Goal: Task Accomplishment & Management: Manage account settings

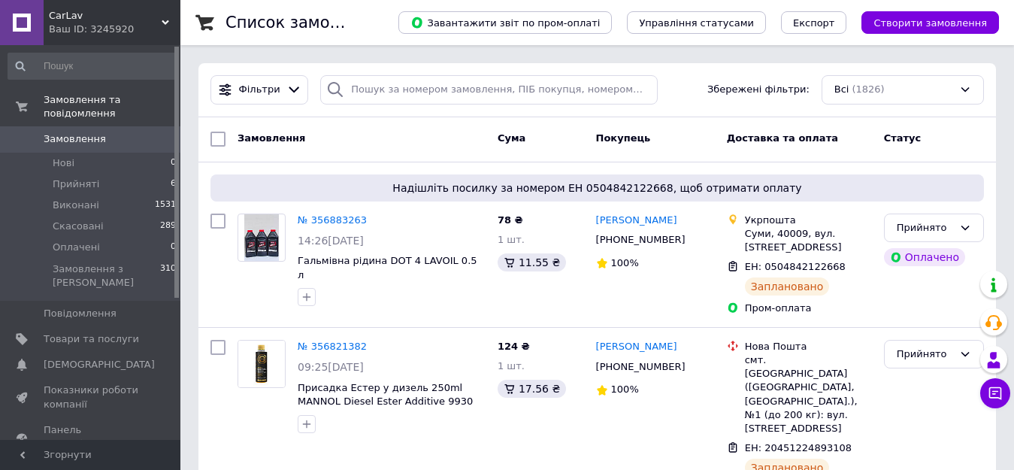
click at [86, 28] on div "Ваш ID: 3245920" at bounding box center [115, 30] width 132 height 14
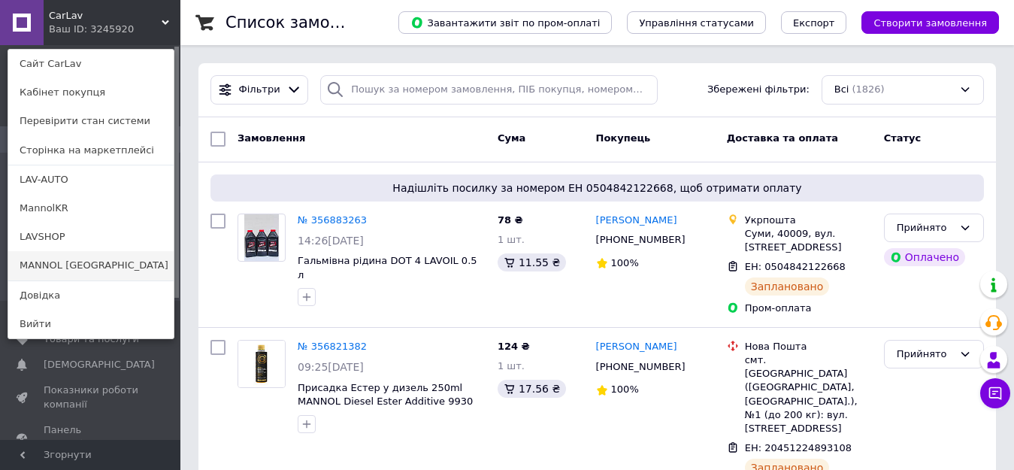
click at [92, 255] on link "MANNOL [GEOGRAPHIC_DATA]" at bounding box center [90, 265] width 165 height 29
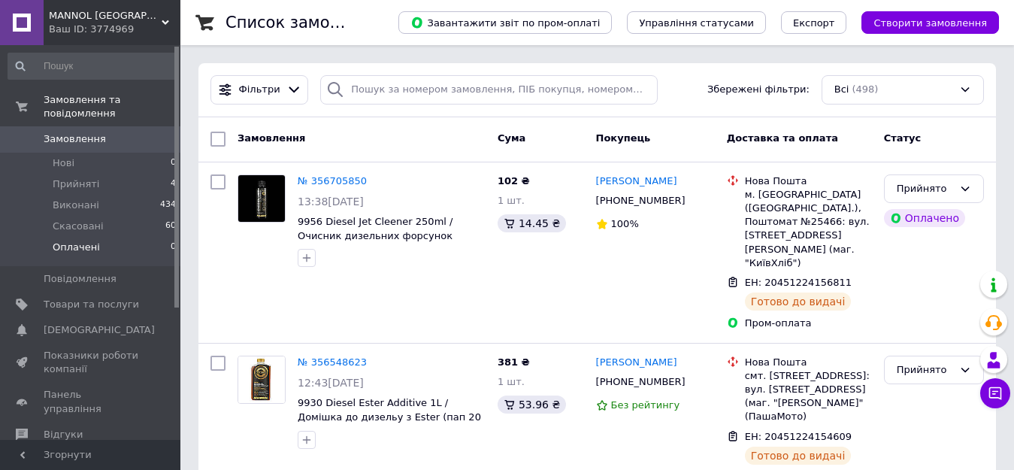
click at [66, 177] on span "Прийняті" at bounding box center [76, 184] width 47 height 14
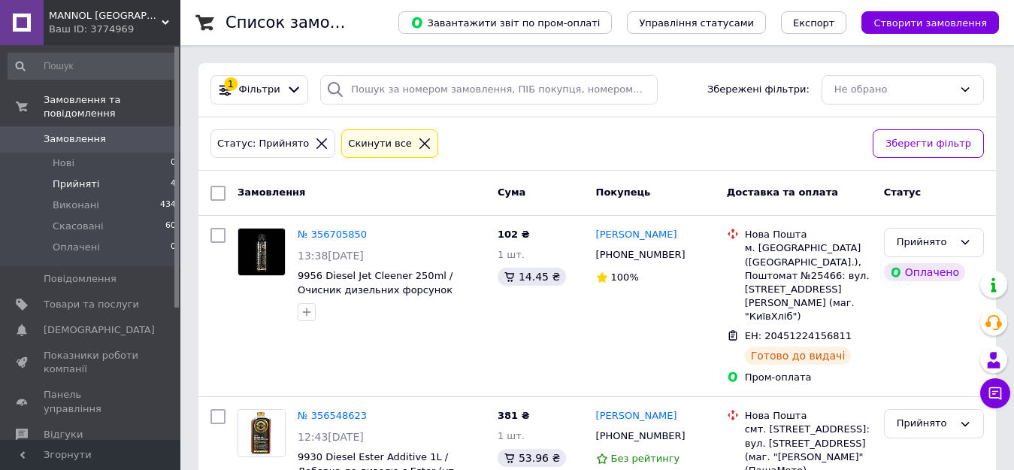
click at [87, 24] on div "Ваш ID: 3774969" at bounding box center [115, 30] width 132 height 14
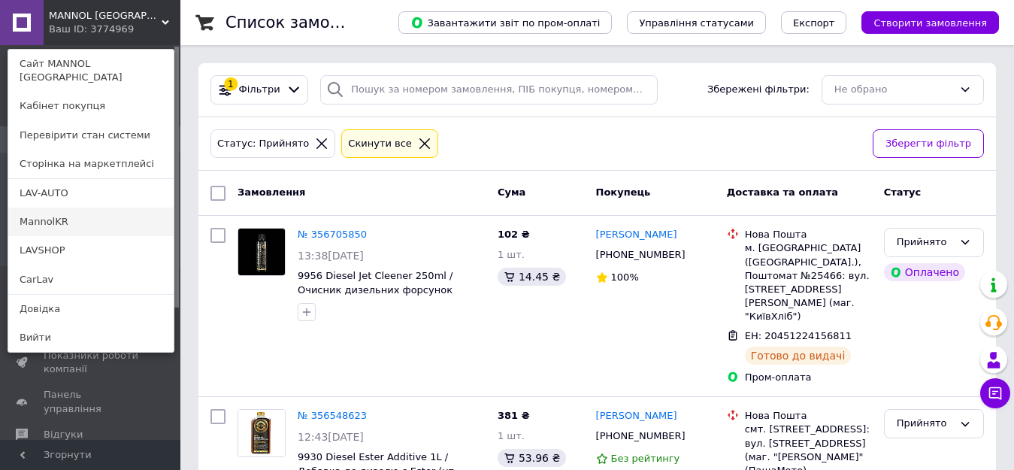
click at [68, 208] on link "MannolKR" at bounding box center [90, 222] width 165 height 29
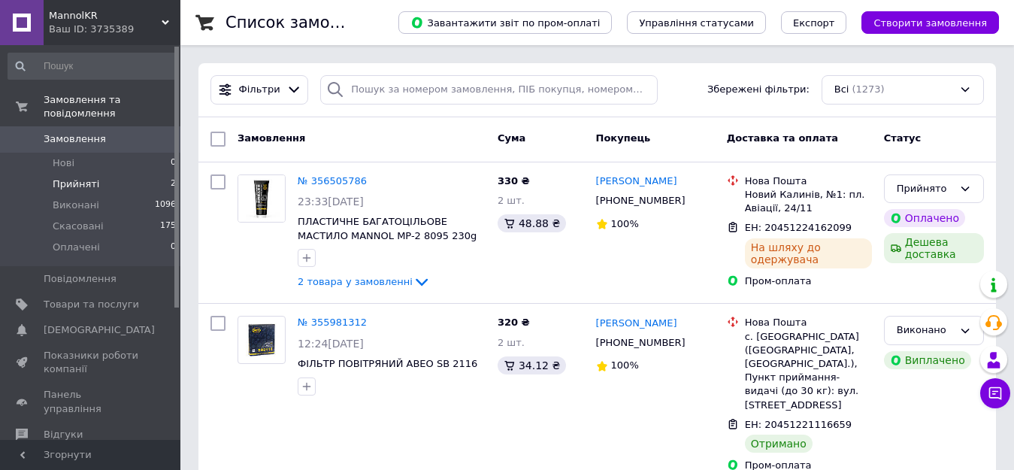
click at [74, 179] on li "Прийняті 2" at bounding box center [92, 184] width 185 height 21
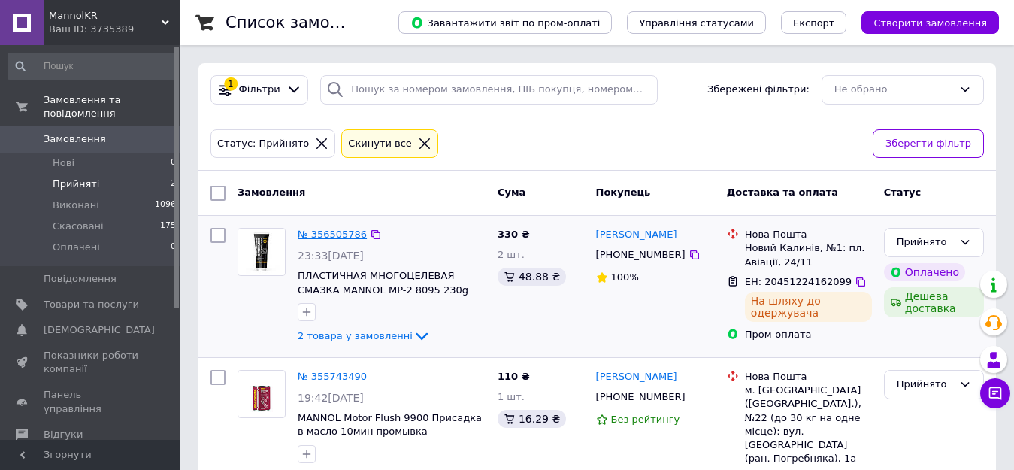
scroll to position [73, 0]
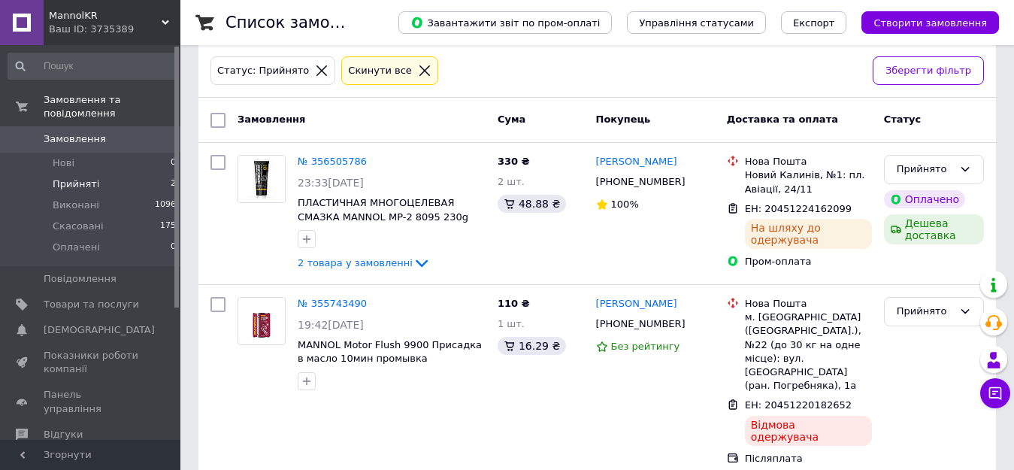
click at [122, 25] on div "Ваш ID: 3735389" at bounding box center [115, 30] width 132 height 14
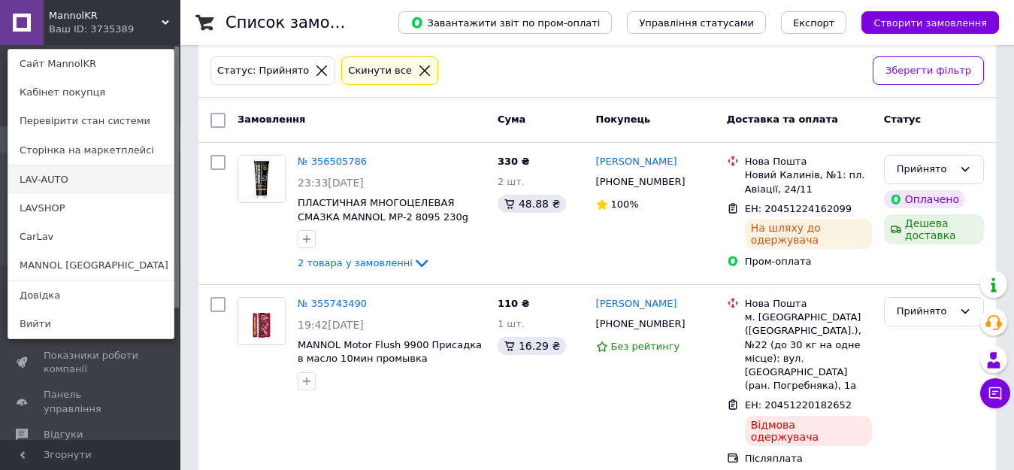
click at [50, 177] on link "LAV-AUTO" at bounding box center [90, 179] width 165 height 29
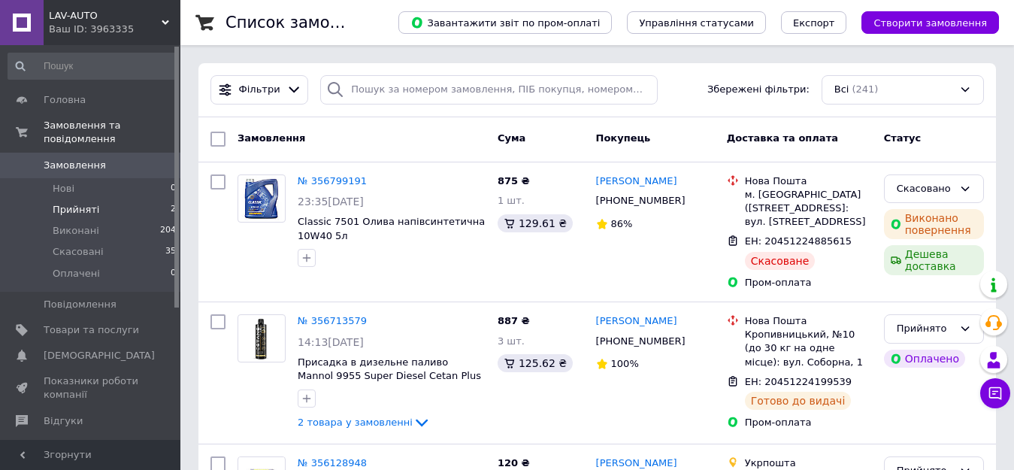
click at [77, 203] on span "Прийняті" at bounding box center [76, 210] width 47 height 14
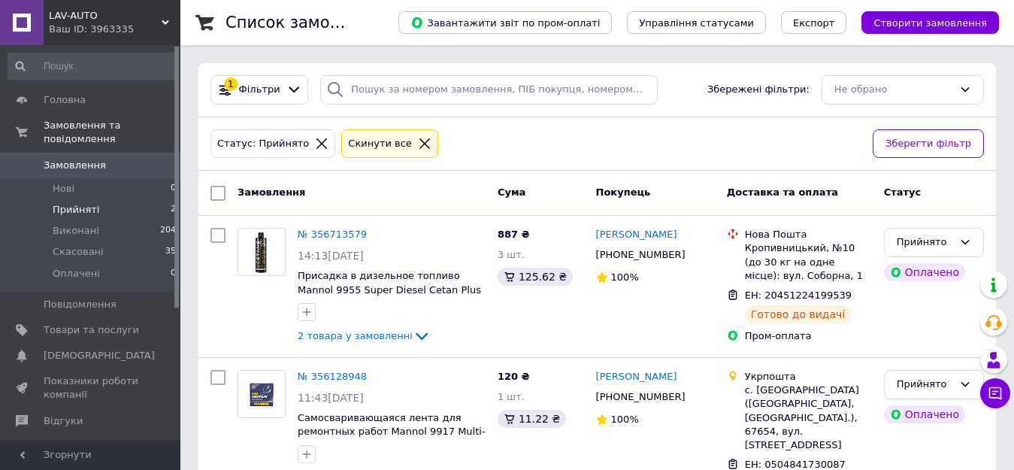
click at [97, 20] on span "LAV-AUTO" at bounding box center [105, 16] width 113 height 14
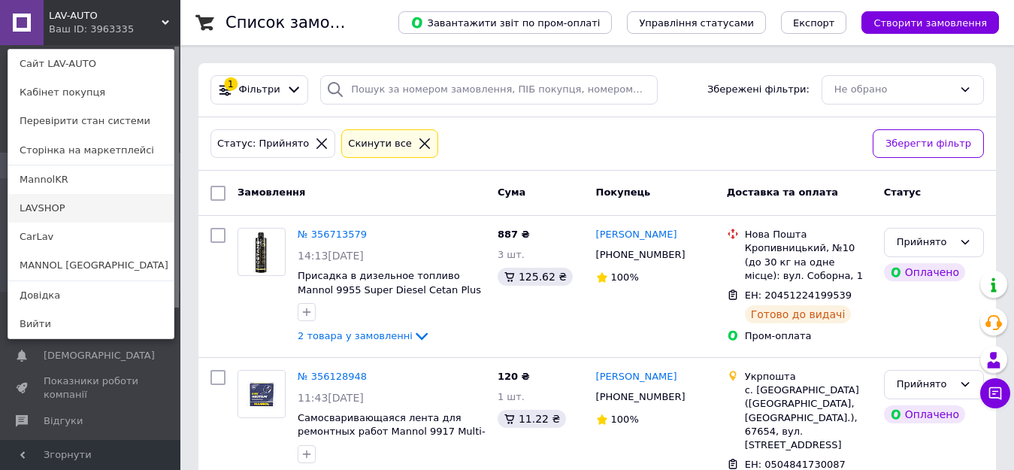
click at [48, 209] on link "LAVSHOP" at bounding box center [90, 208] width 165 height 29
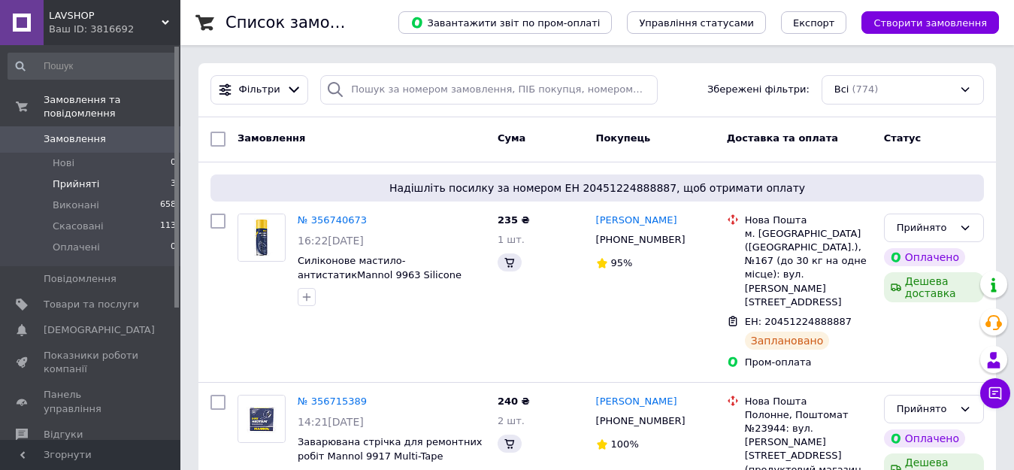
click at [108, 174] on li "Прийняті 3" at bounding box center [92, 184] width 185 height 21
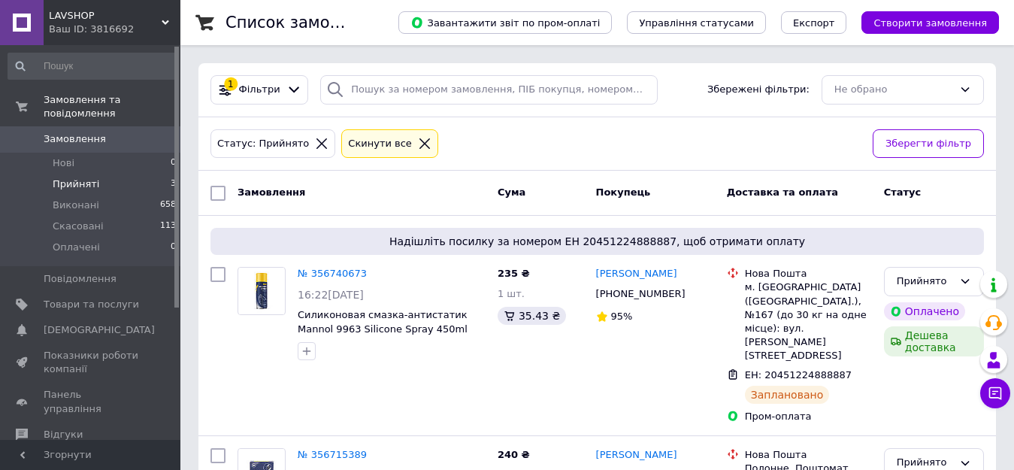
click at [96, 33] on div "Ваш ID: 3816692" at bounding box center [115, 30] width 132 height 14
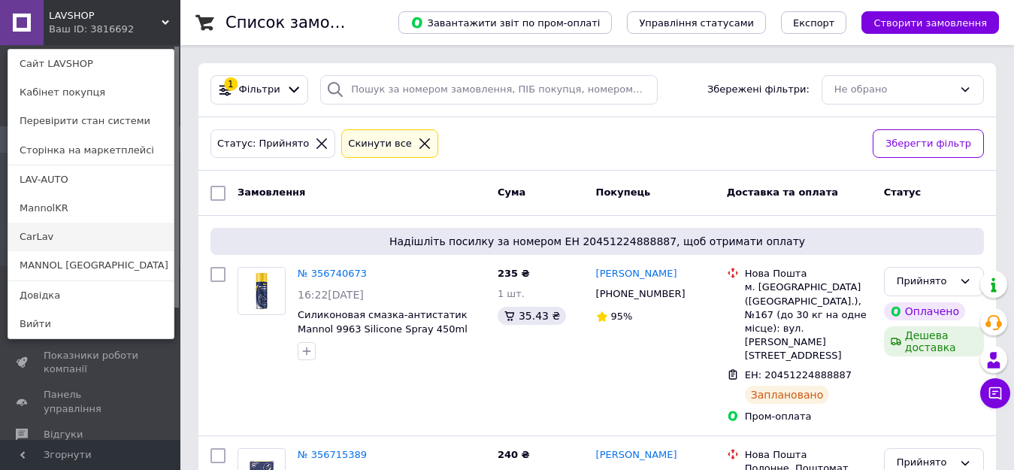
click at [40, 241] on link "CarLav" at bounding box center [90, 237] width 165 height 29
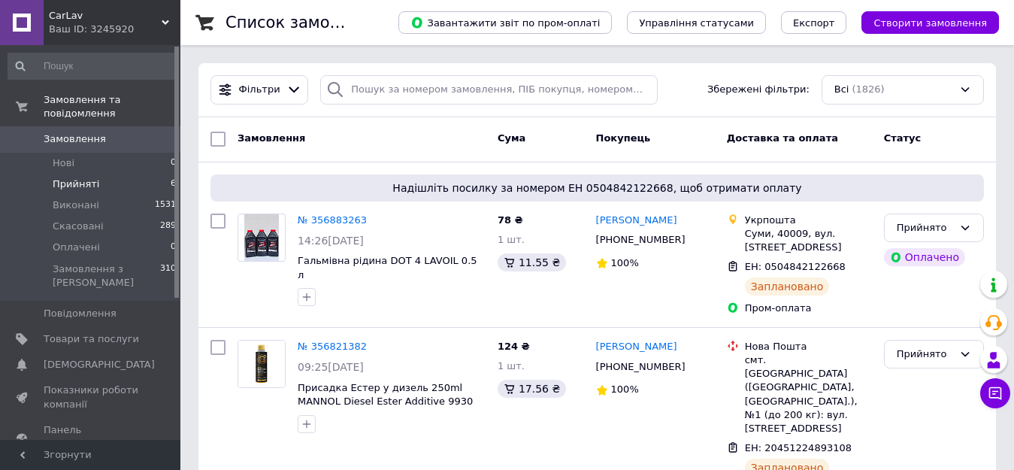
click at [98, 177] on li "Прийняті 6" at bounding box center [92, 184] width 185 height 21
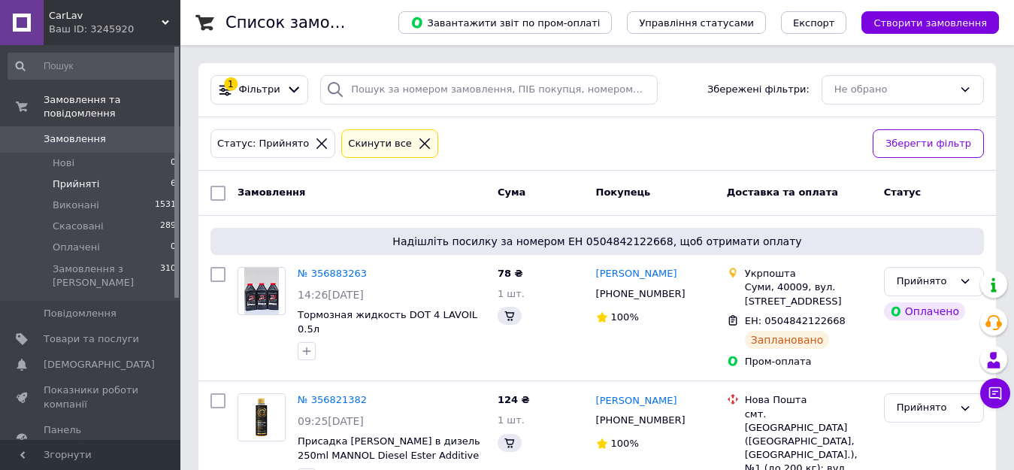
click at [92, 126] on link "Замовлення 0" at bounding box center [92, 139] width 185 height 26
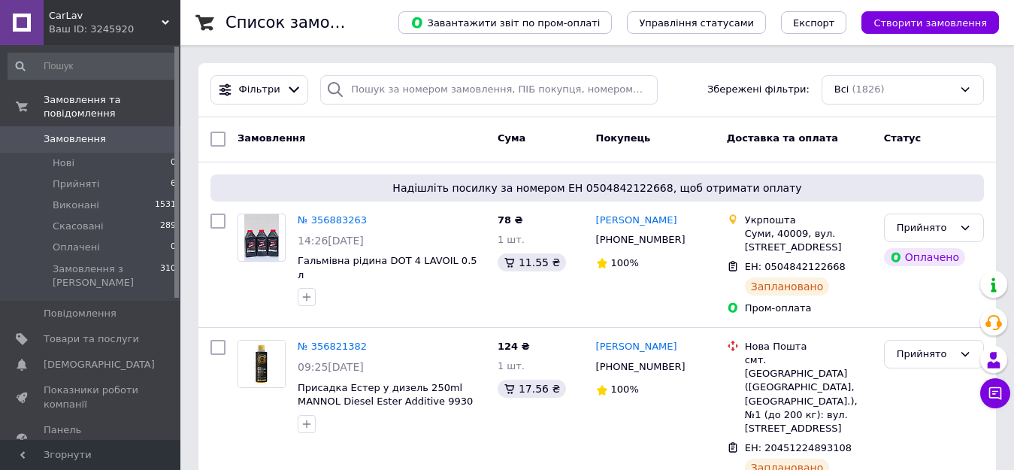
click at [59, 21] on span "CarLav" at bounding box center [105, 16] width 113 height 14
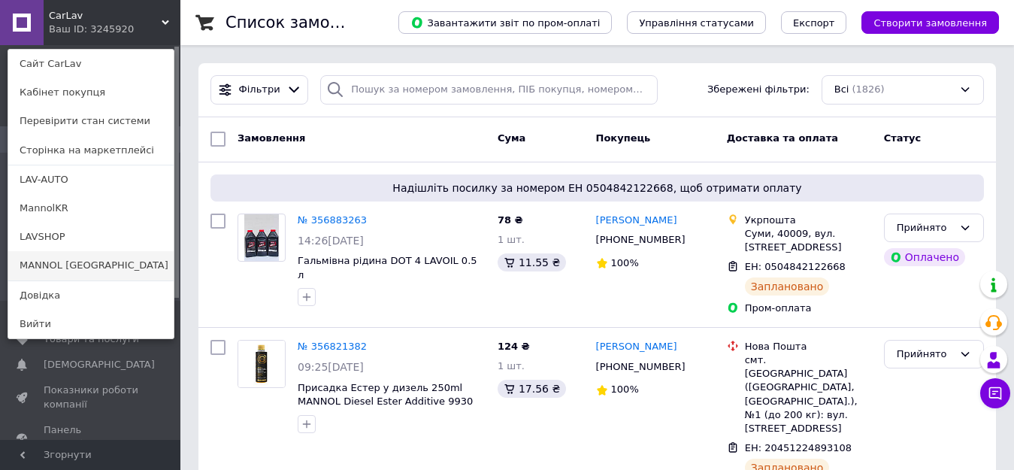
click at [85, 267] on link "MANNOL [GEOGRAPHIC_DATA]" at bounding box center [90, 265] width 165 height 29
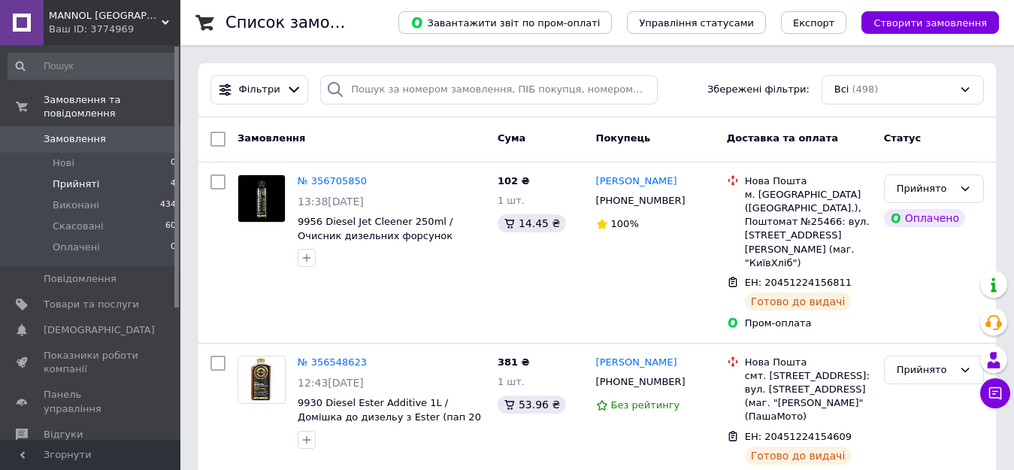
click at [92, 177] on span "Прийняті" at bounding box center [76, 184] width 47 height 14
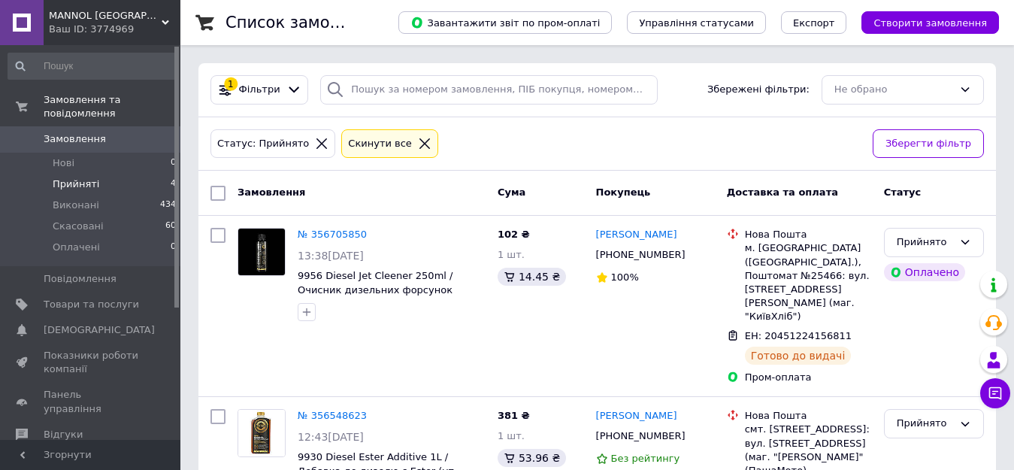
click at [88, 31] on div "Ваш ID: 3774969" at bounding box center [115, 30] width 132 height 14
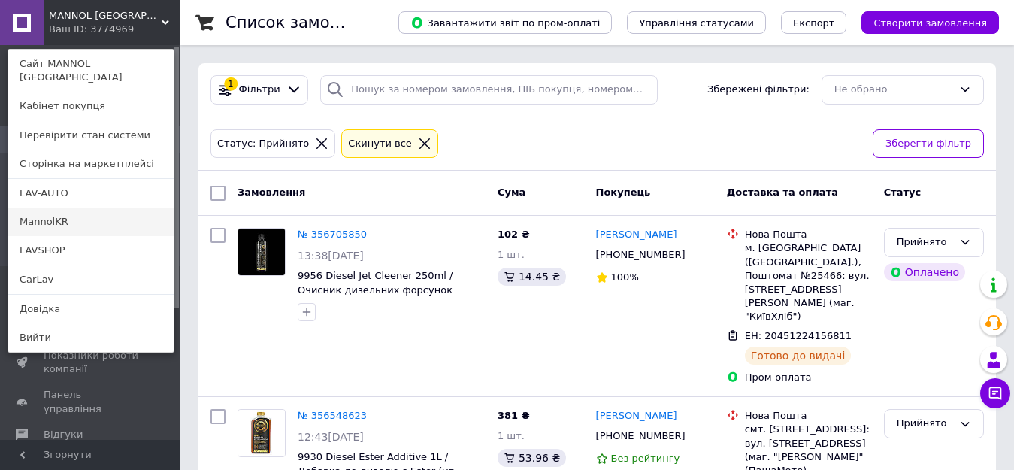
click at [55, 208] on link "MannolKR" at bounding box center [90, 222] width 165 height 29
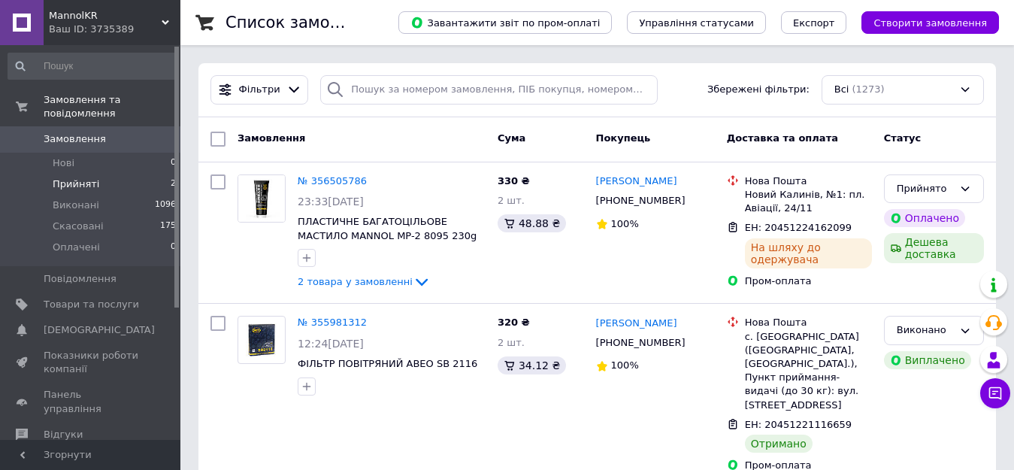
click at [92, 177] on span "Прийняті" at bounding box center [76, 184] width 47 height 14
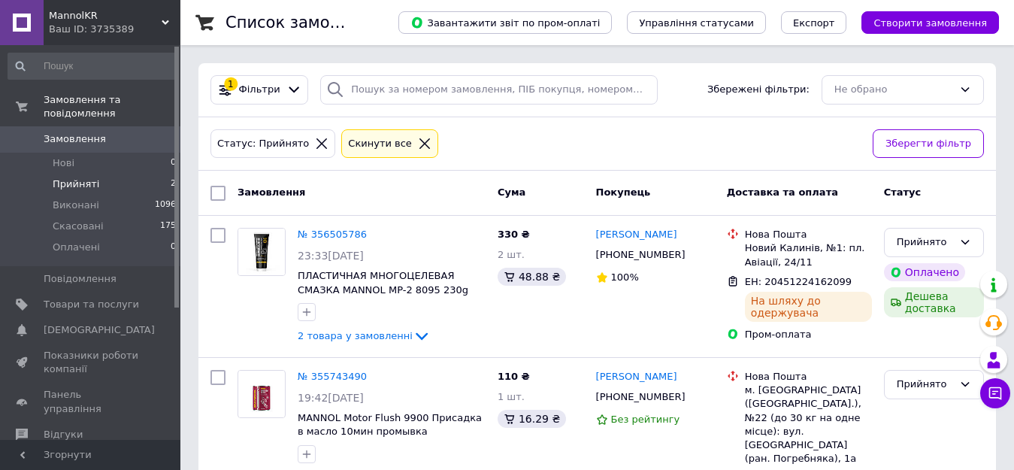
click at [101, 26] on div "Ваш ID: 3735389" at bounding box center [115, 30] width 132 height 14
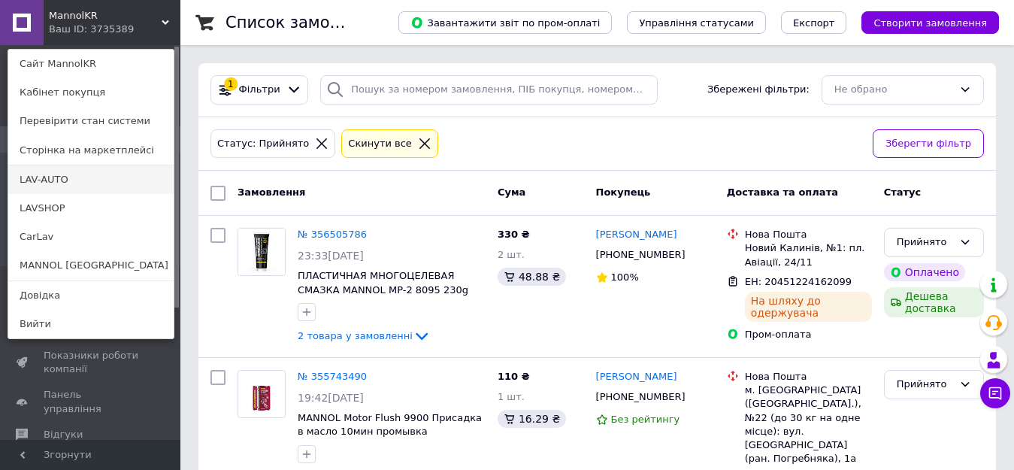
click at [56, 180] on link "LAV-AUTO" at bounding box center [90, 179] width 165 height 29
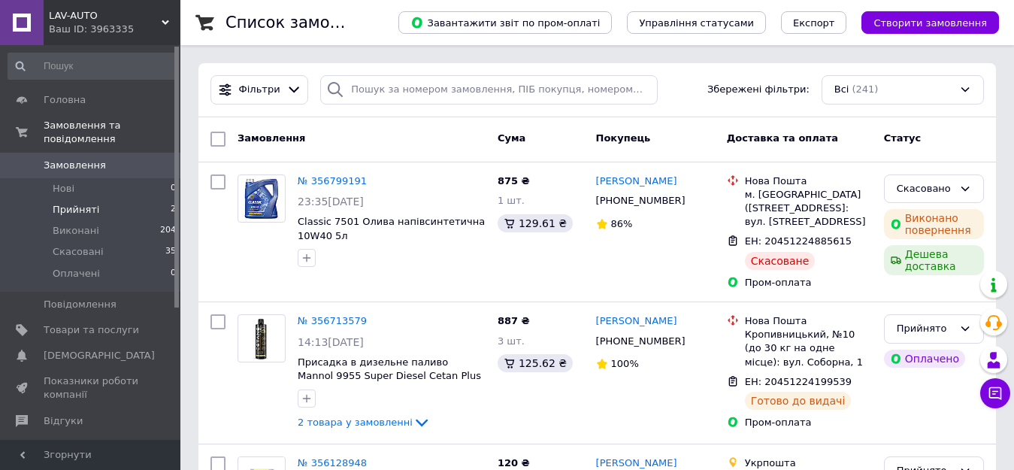
click at [73, 203] on span "Прийняті" at bounding box center [76, 210] width 47 height 14
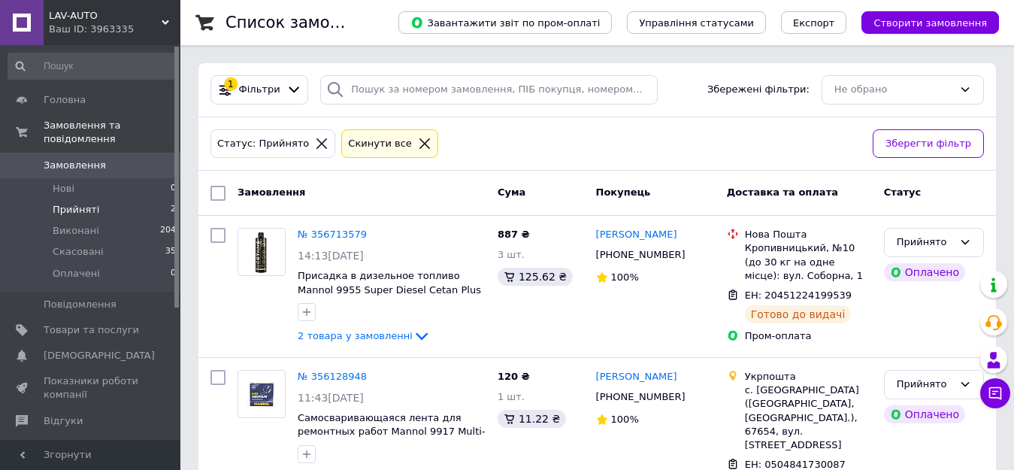
click at [130, 27] on div "Ваш ID: 3963335" at bounding box center [115, 30] width 132 height 14
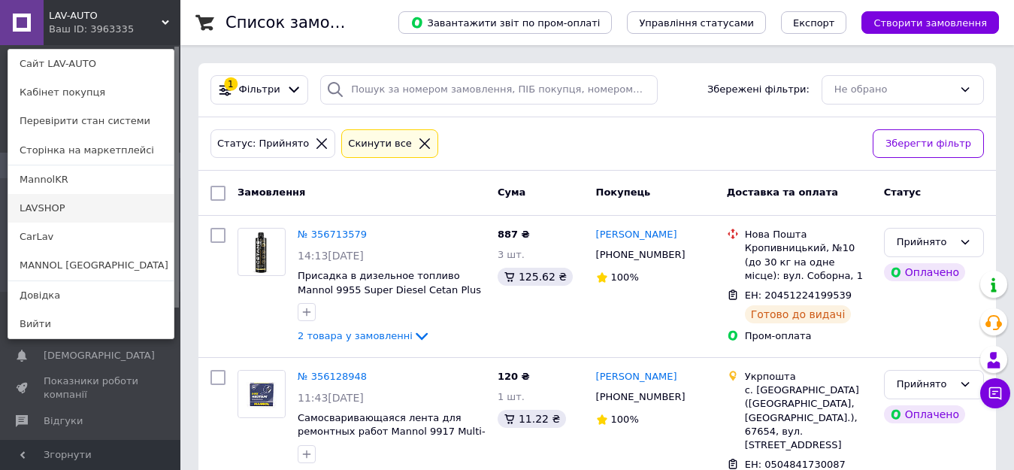
click at [53, 208] on link "LAVSHOP" at bounding box center [90, 208] width 165 height 29
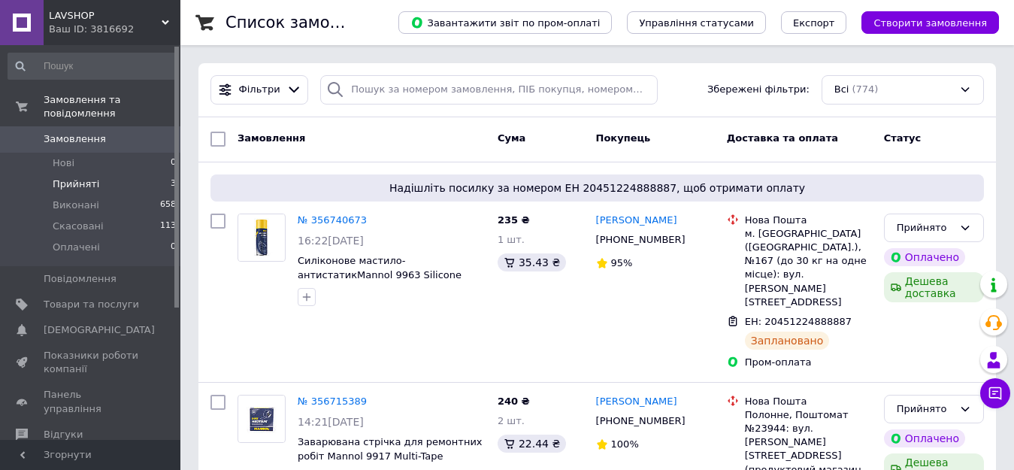
click at [67, 177] on span "Прийняті" at bounding box center [76, 184] width 47 height 14
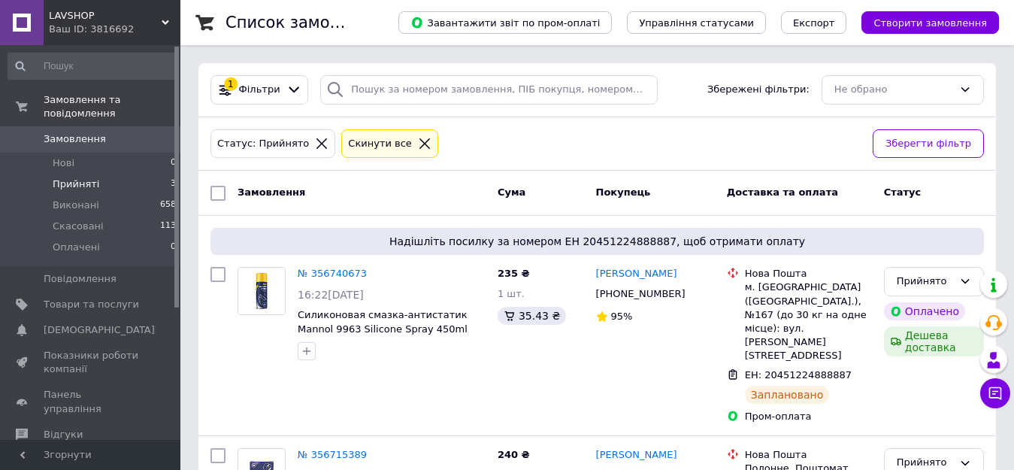
click at [74, 17] on span "LAVSHOP" at bounding box center [105, 16] width 113 height 14
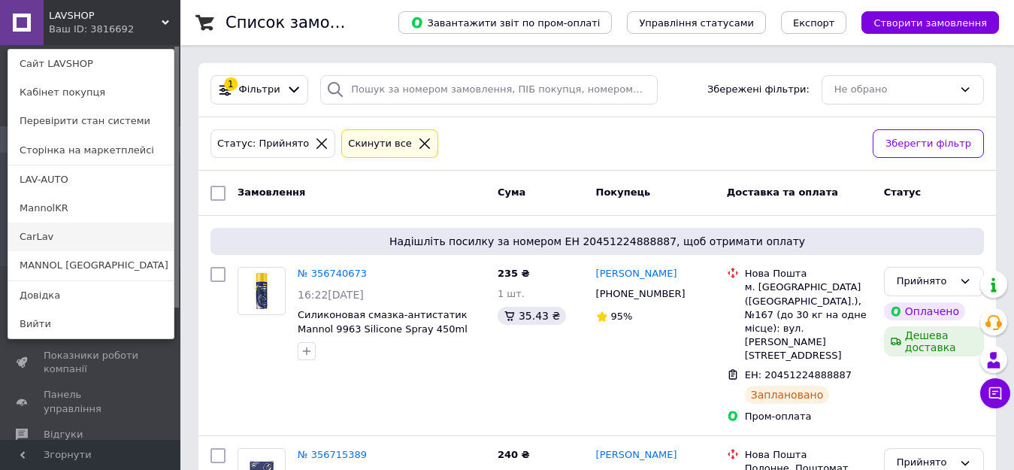
click at [41, 241] on link "CarLav" at bounding box center [90, 237] width 165 height 29
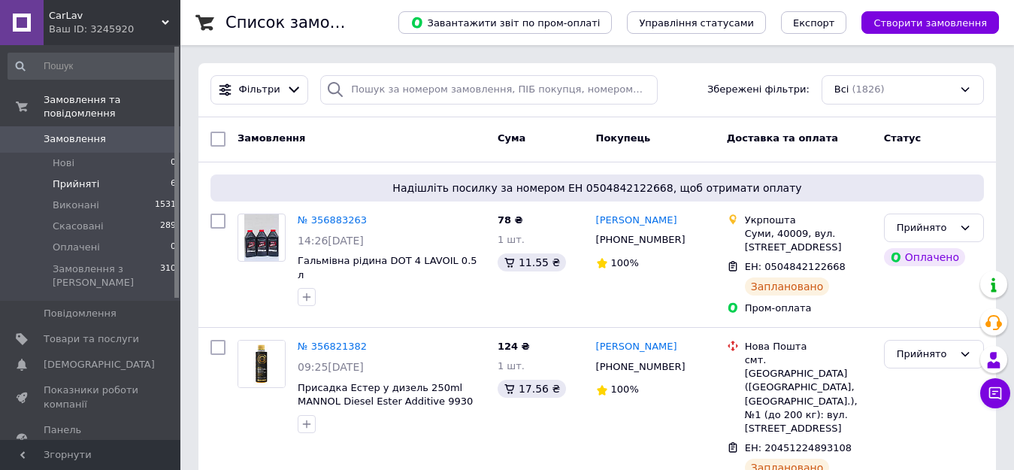
click at [83, 177] on span "Прийняті" at bounding box center [76, 184] width 47 height 14
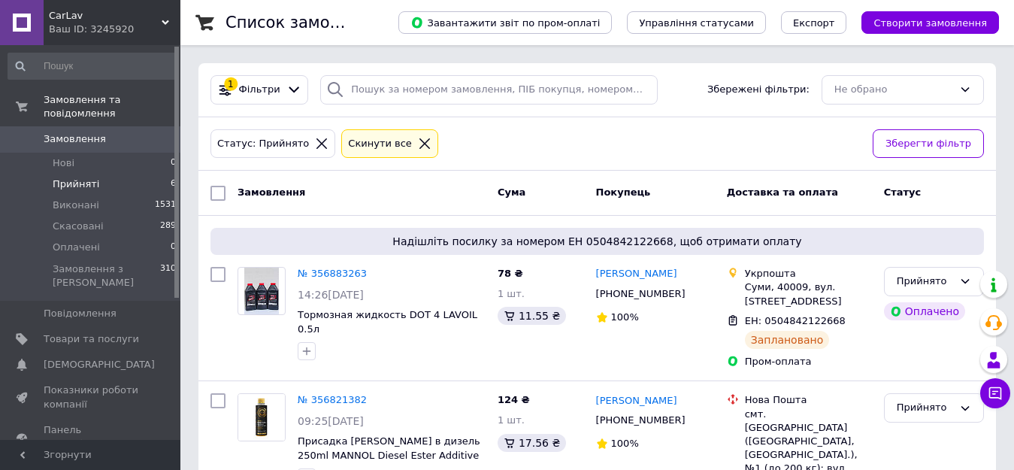
click at [72, 132] on span "Замовлення" at bounding box center [75, 139] width 62 height 14
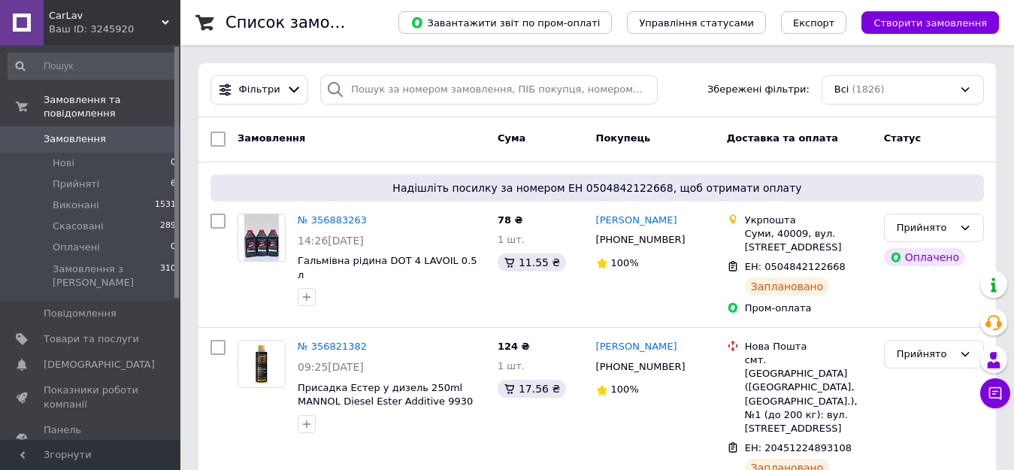
click at [128, 29] on div "Ваш ID: 3245920" at bounding box center [115, 30] width 132 height 14
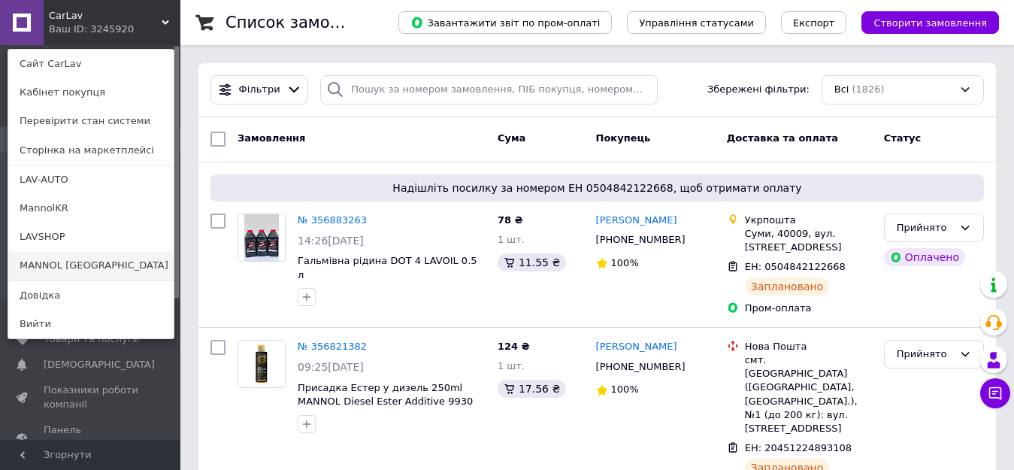
click at [65, 259] on link "MANNOL [GEOGRAPHIC_DATA]" at bounding box center [90, 265] width 165 height 29
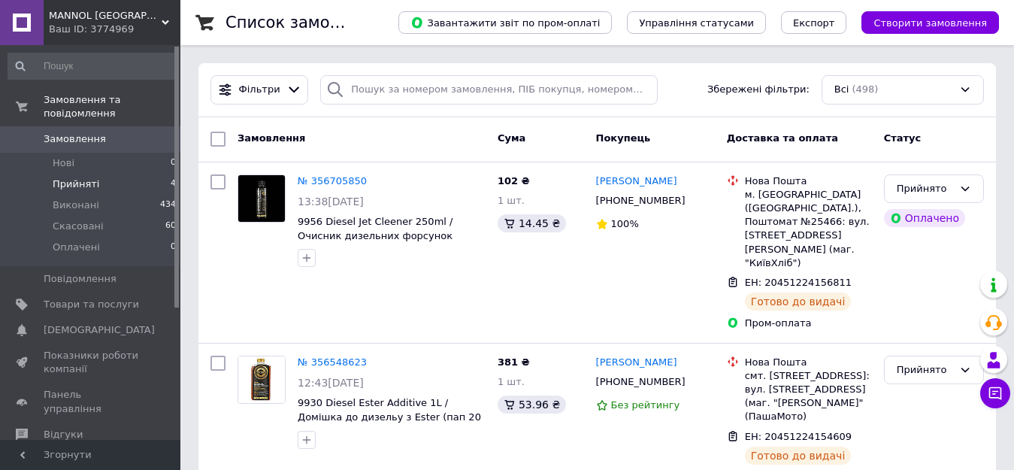
click at [73, 177] on span "Прийняті" at bounding box center [76, 184] width 47 height 14
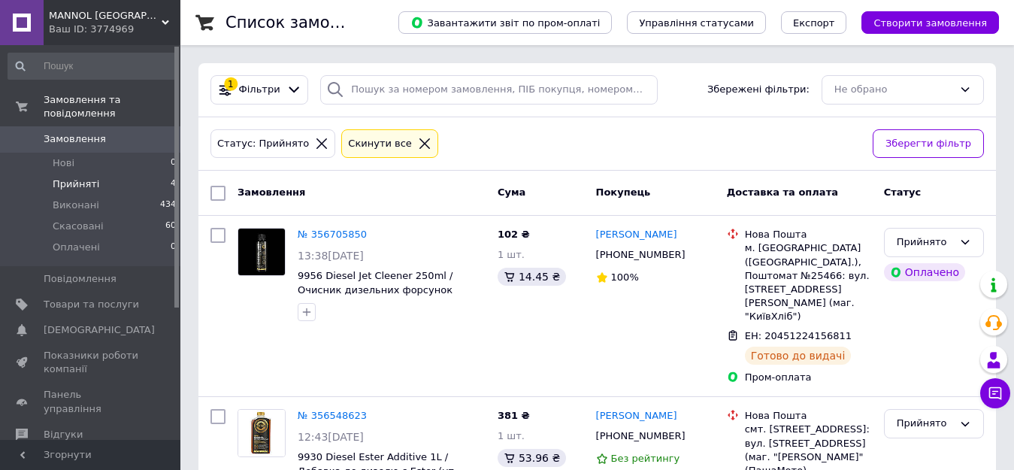
click at [135, 29] on div "Ваш ID: 3774969" at bounding box center [115, 30] width 132 height 14
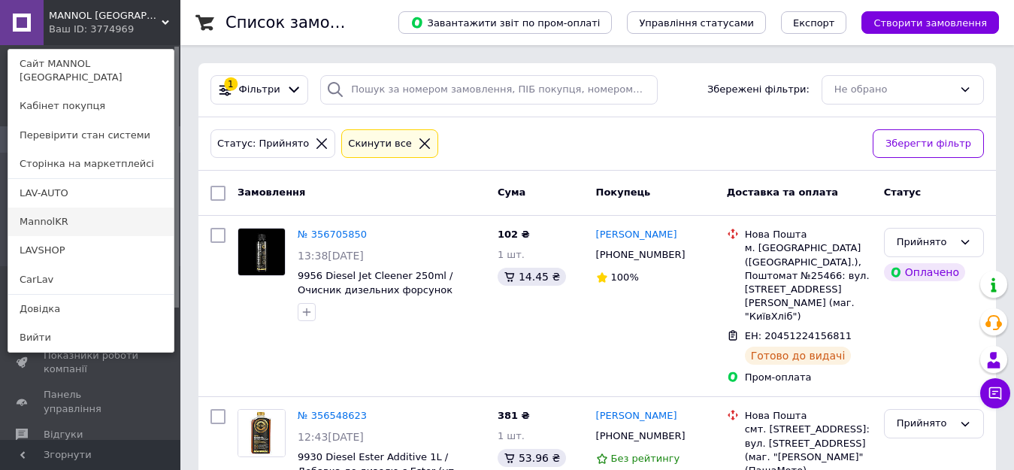
click at [54, 208] on link "MannolKR" at bounding box center [90, 222] width 165 height 29
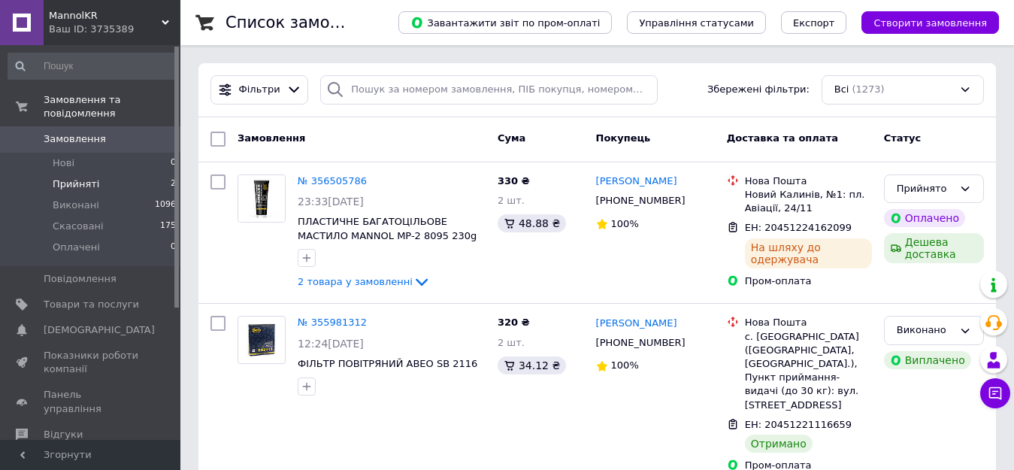
click at [59, 177] on span "Прийняті" at bounding box center [76, 184] width 47 height 14
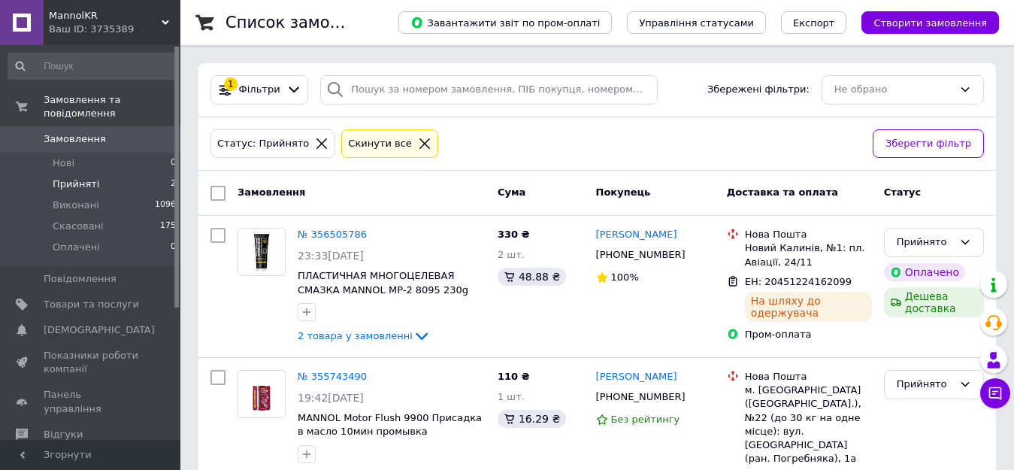
click at [137, 26] on div "Ваш ID: 3735389" at bounding box center [115, 30] width 132 height 14
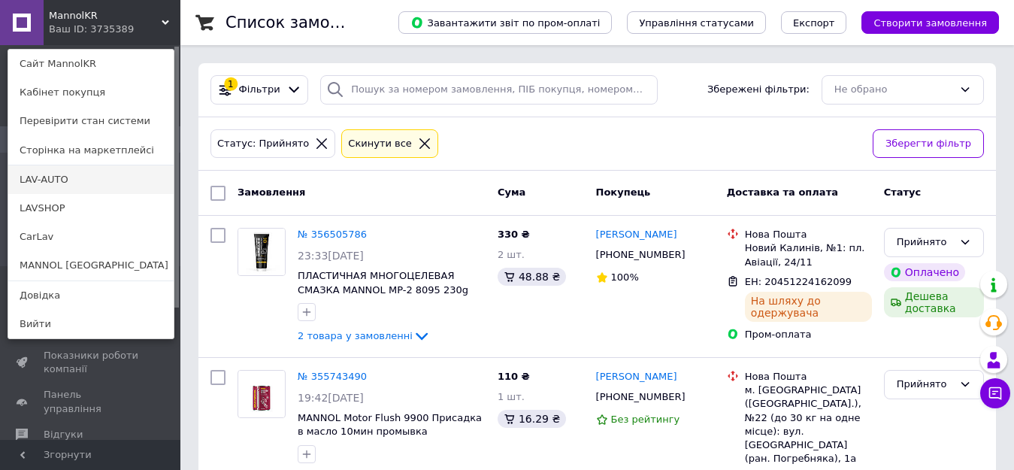
click at [56, 188] on link "LAV-AUTO" at bounding box center [90, 179] width 165 height 29
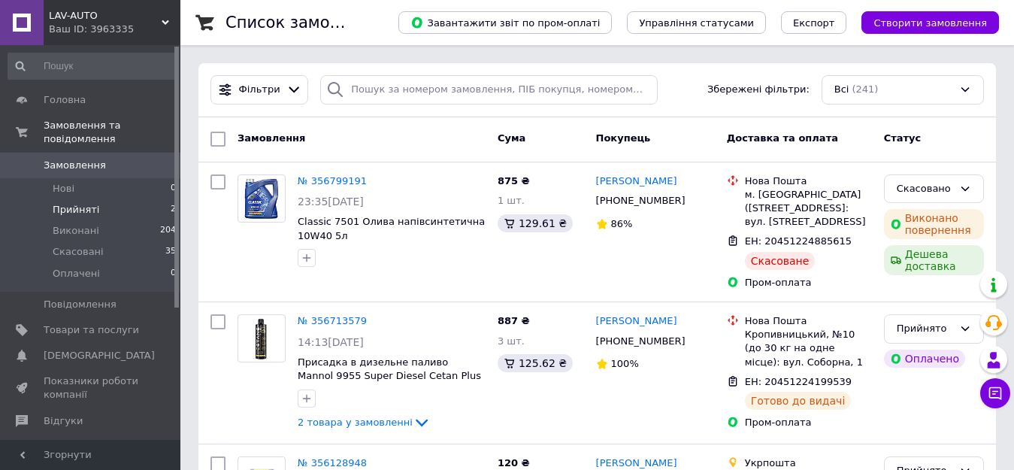
click at [83, 203] on span "Прийняті" at bounding box center [76, 210] width 47 height 14
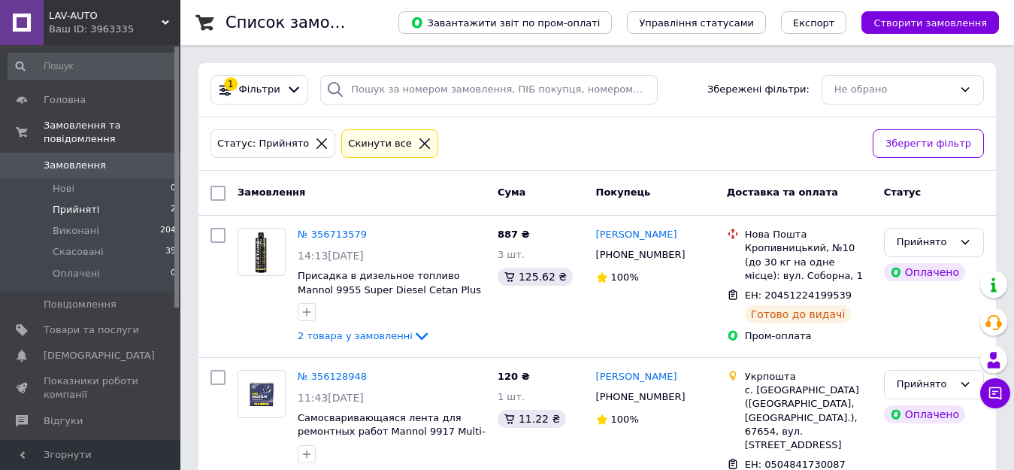
click at [81, 11] on span "LAV-AUTO" at bounding box center [105, 16] width 113 height 14
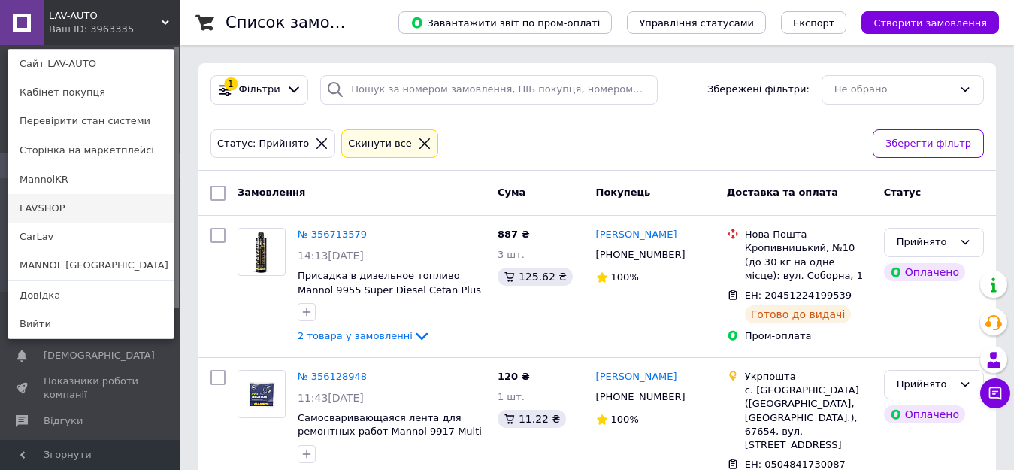
click at [45, 200] on link "LAVSHOP" at bounding box center [90, 208] width 165 height 29
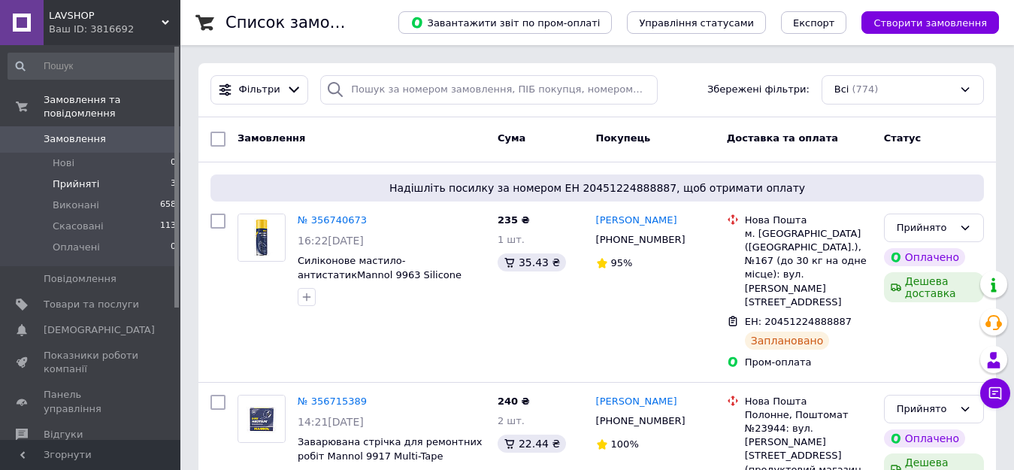
click at [84, 177] on span "Прийняті" at bounding box center [76, 184] width 47 height 14
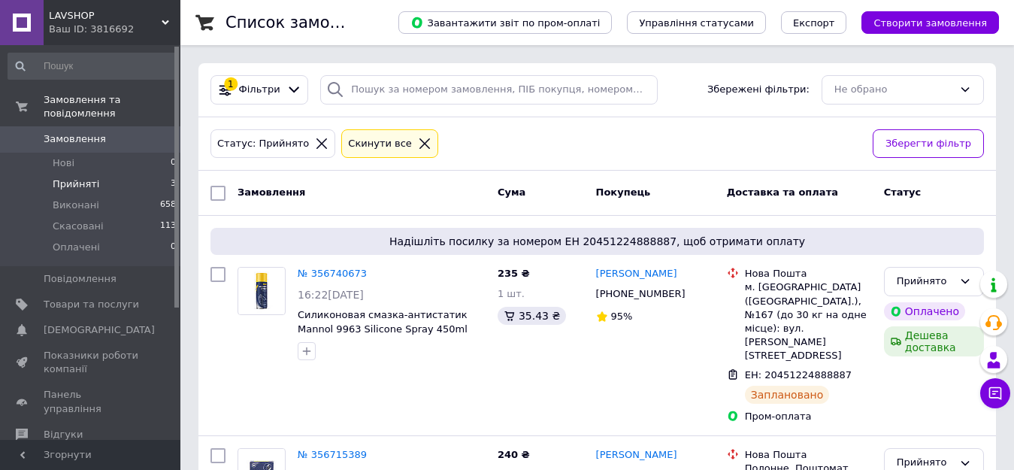
click at [96, 29] on div "Ваш ID: 3816692" at bounding box center [115, 30] width 132 height 14
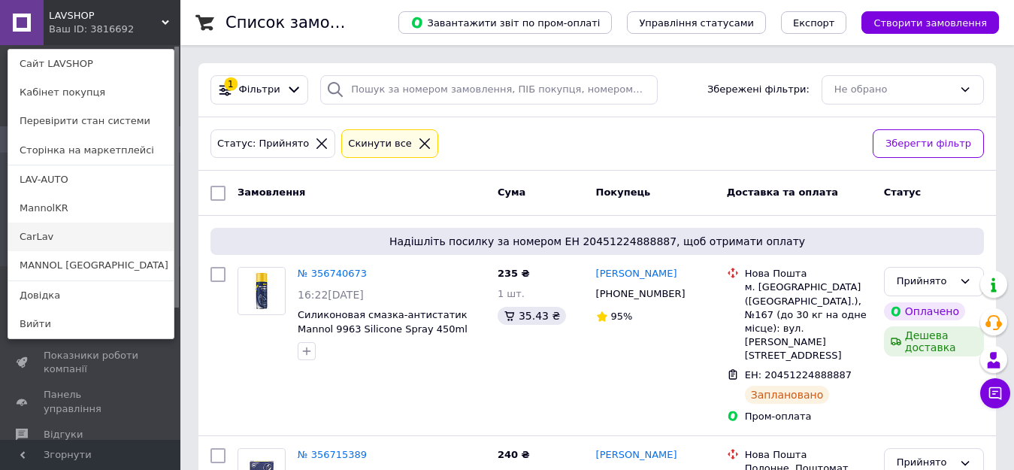
click at [26, 241] on link "CarLav" at bounding box center [90, 237] width 165 height 29
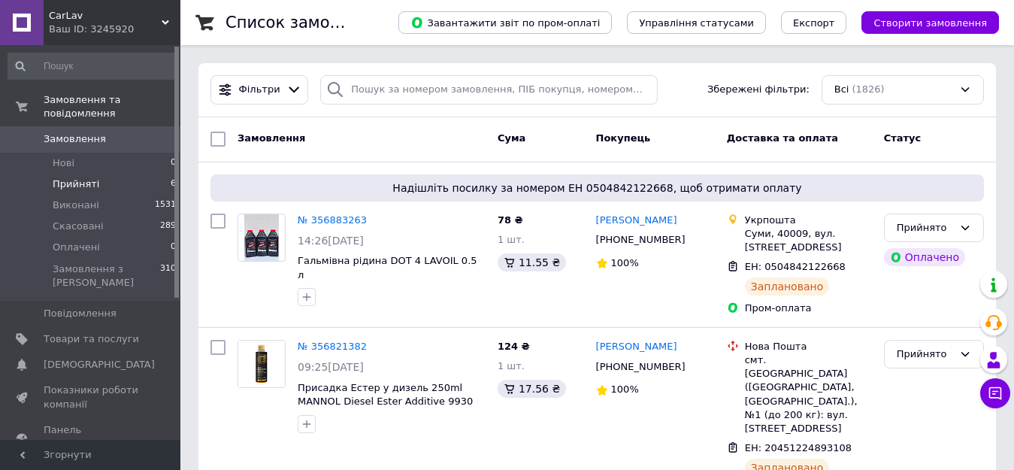
click at [97, 174] on li "Прийняті 6" at bounding box center [92, 184] width 185 height 21
